Goal: Find specific page/section: Find specific page/section

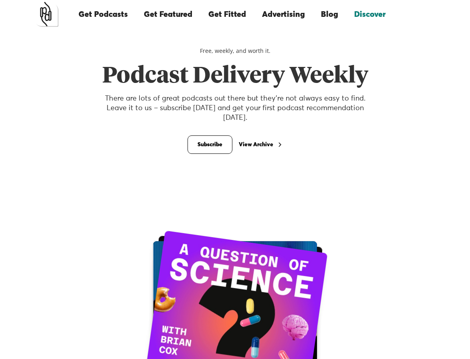
scroll to position [9, 0]
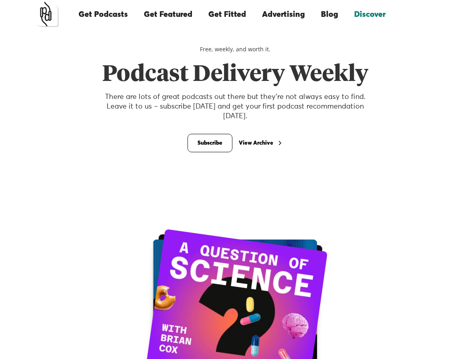
click at [168, 14] on link "Get Featured" at bounding box center [168, 14] width 65 height 27
